Goal: Find specific page/section: Find specific page/section

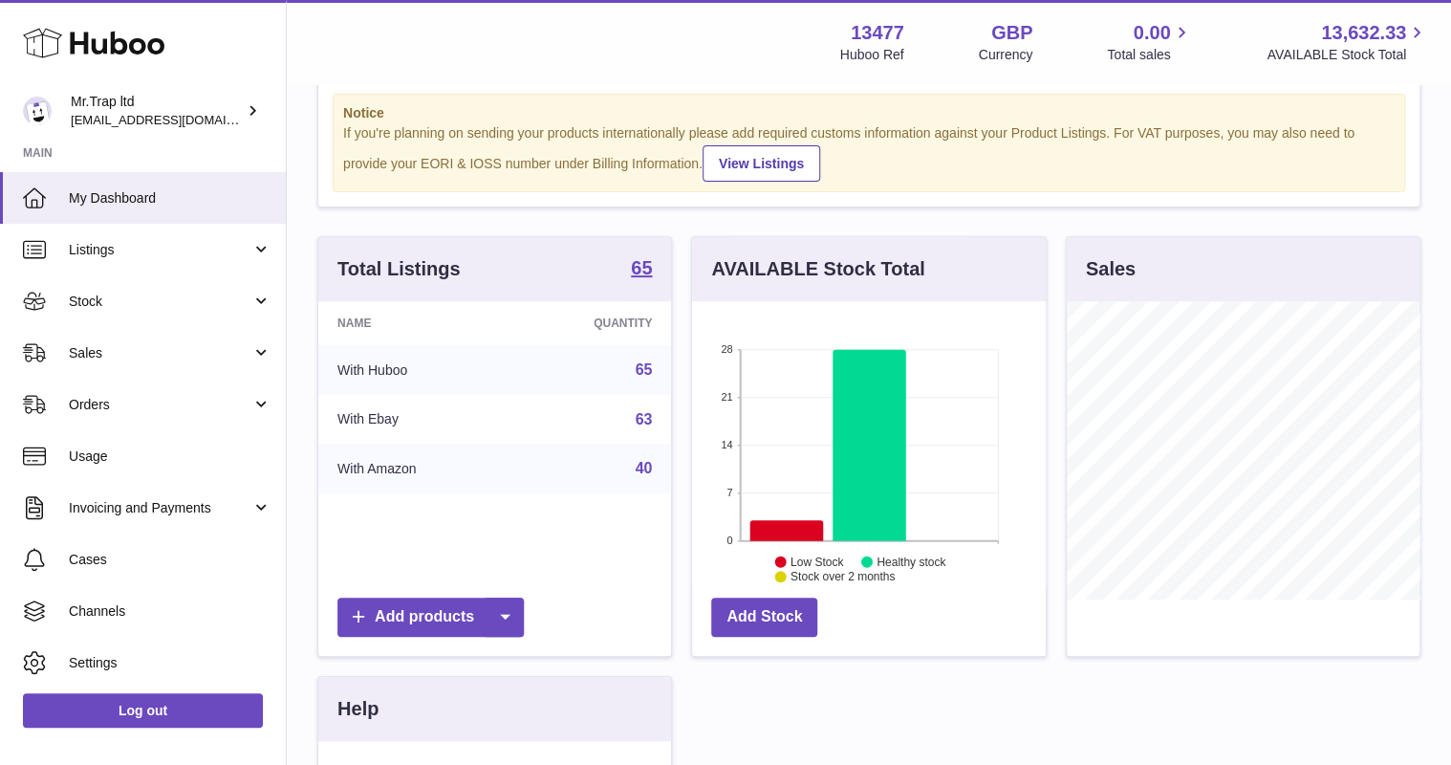
scroll to position [298, 353]
click at [107, 344] on span "Sales" at bounding box center [160, 353] width 183 height 18
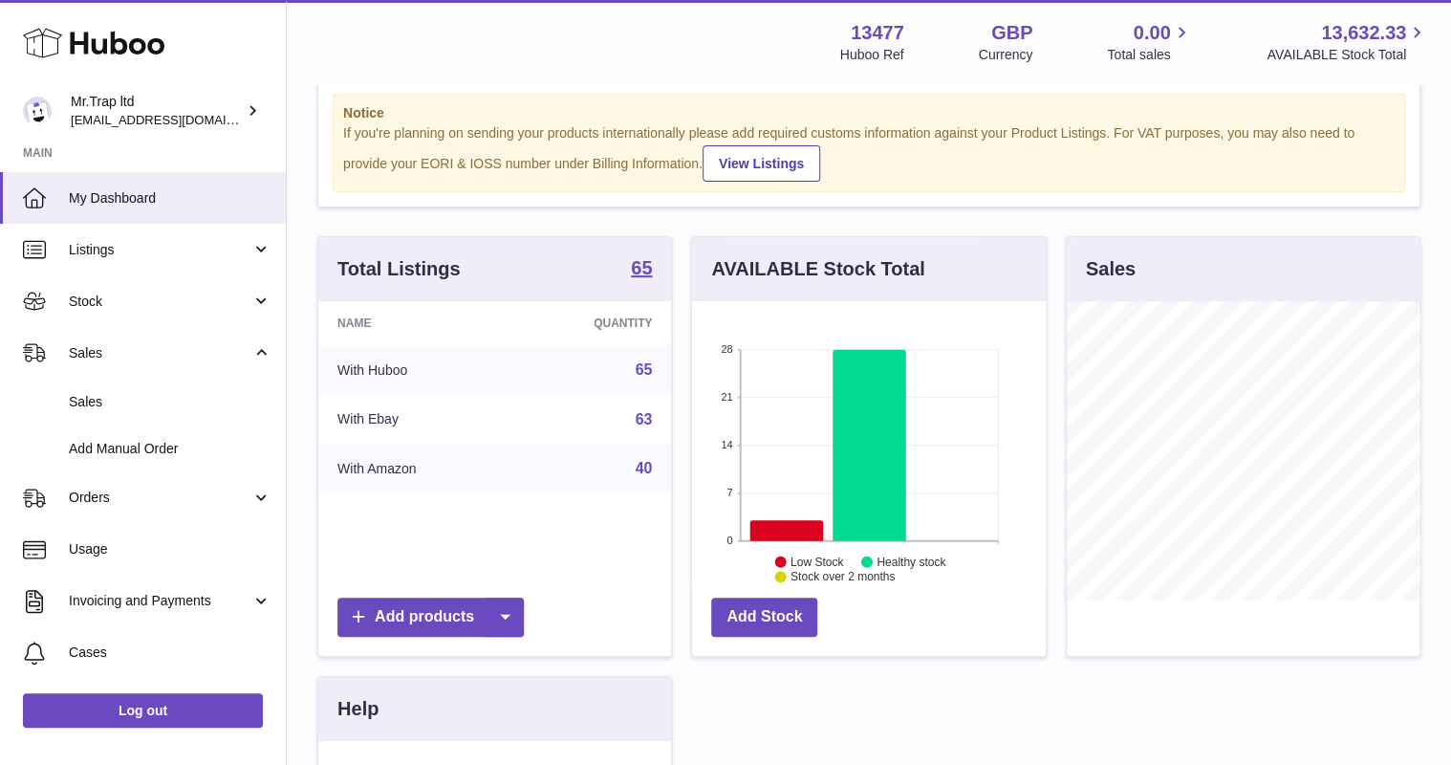
click at [127, 393] on span "Sales" at bounding box center [170, 402] width 203 height 18
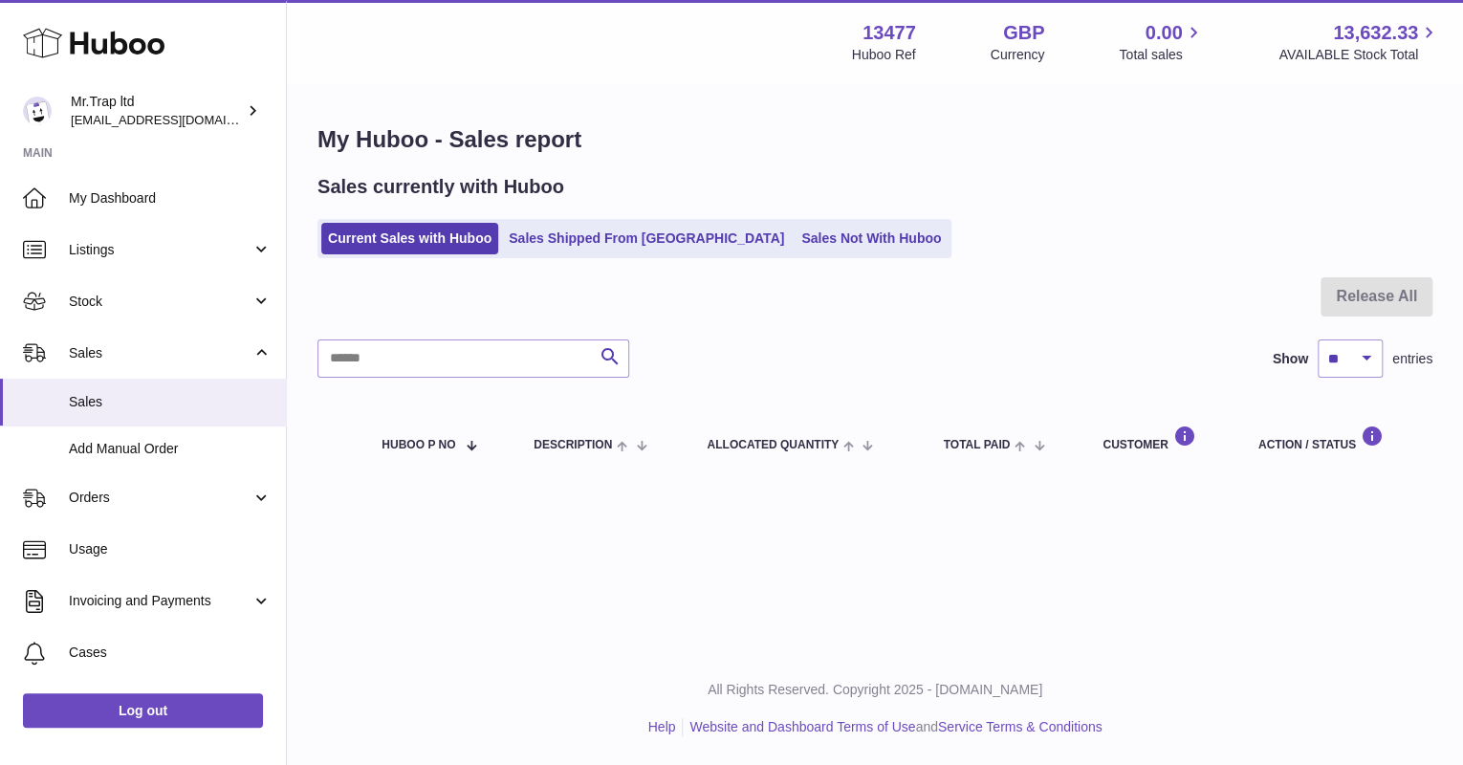
click at [794, 239] on link "Sales Not With Huboo" at bounding box center [870, 239] width 153 height 32
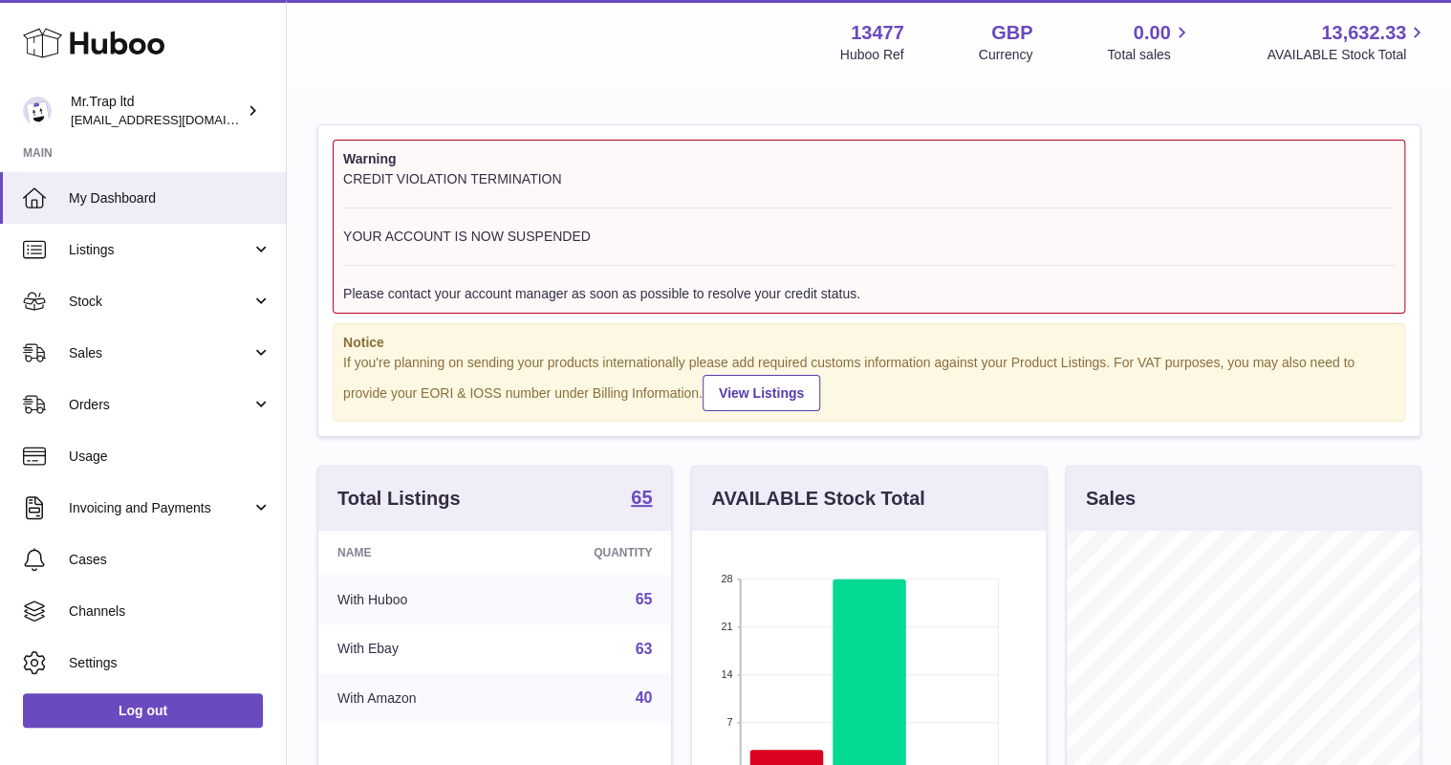
scroll to position [298, 353]
